Goal: Transaction & Acquisition: Purchase product/service

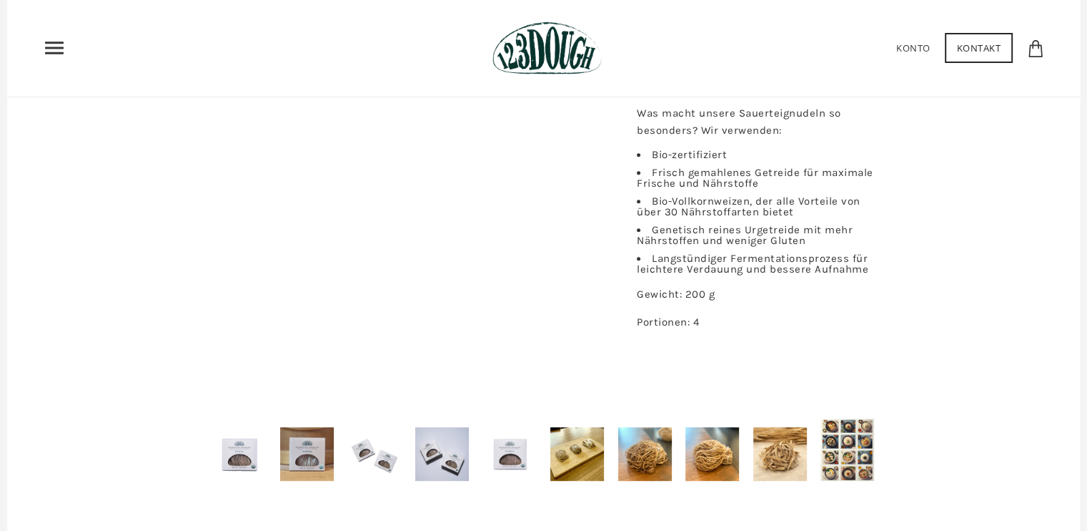
scroll to position [715, 0]
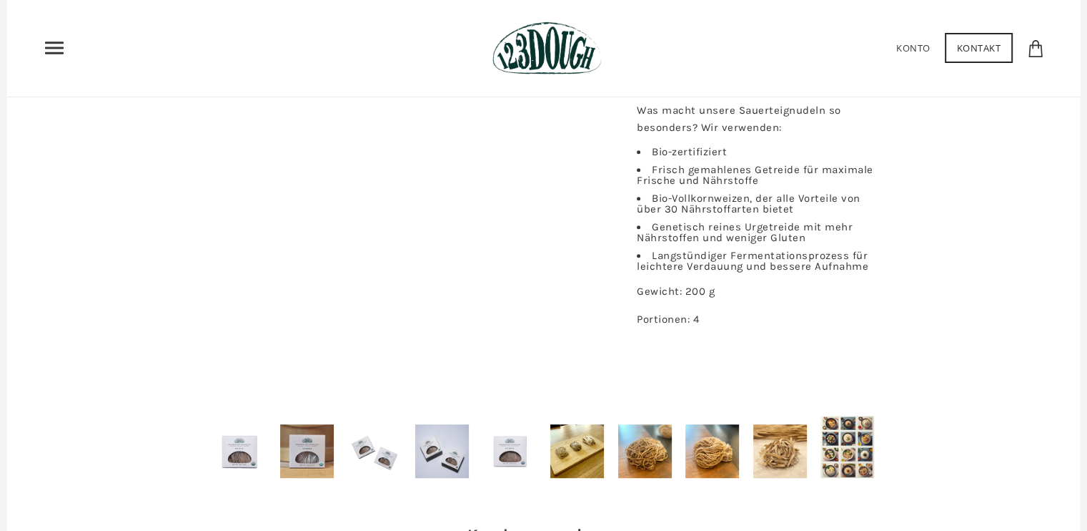
click at [319, 436] on img at bounding box center [307, 451] width 54 height 54
click at [372, 425] on img at bounding box center [375, 451] width 54 height 54
click at [644, 424] on img at bounding box center [645, 451] width 54 height 54
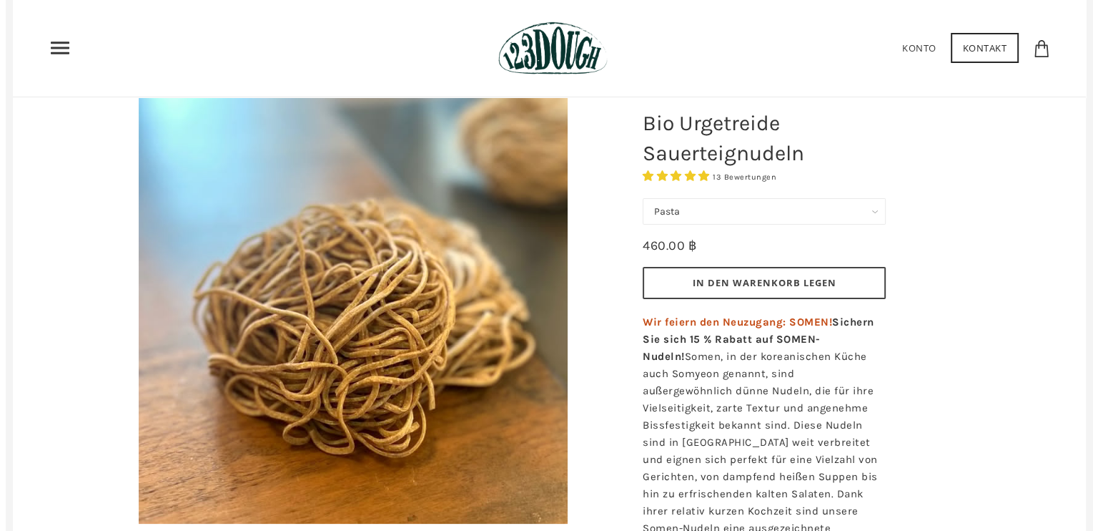
scroll to position [0, 0]
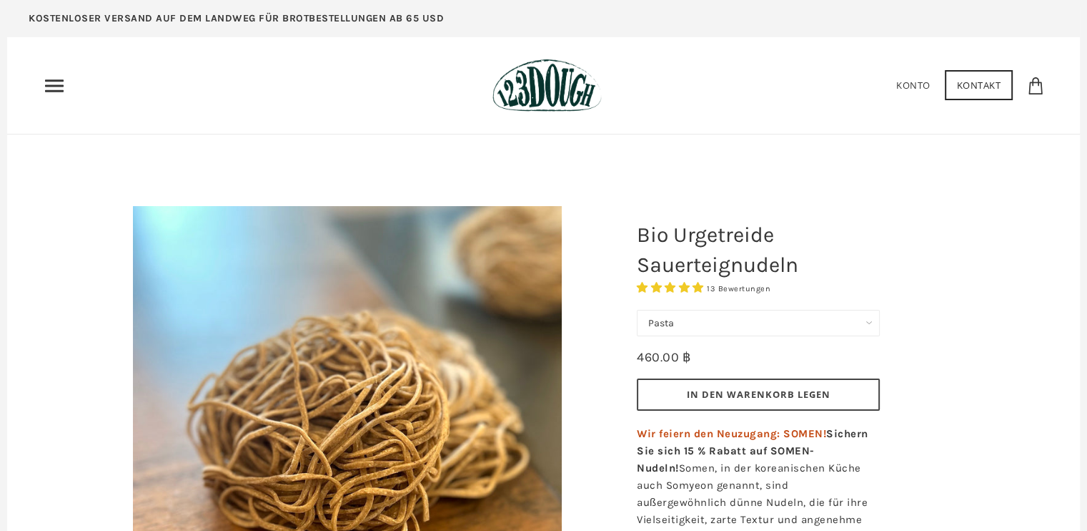
click at [56, 89] on icon "Primär" at bounding box center [54, 85] width 23 height 23
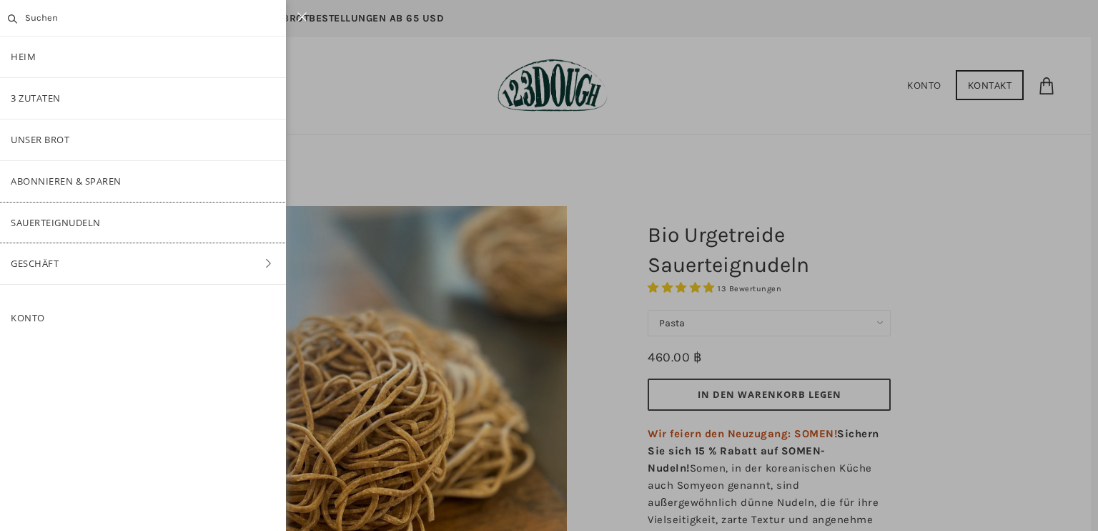
click at [89, 220] on font "Sauerteignudeln" at bounding box center [56, 222] width 90 height 13
